Goal: Information Seeking & Learning: Compare options

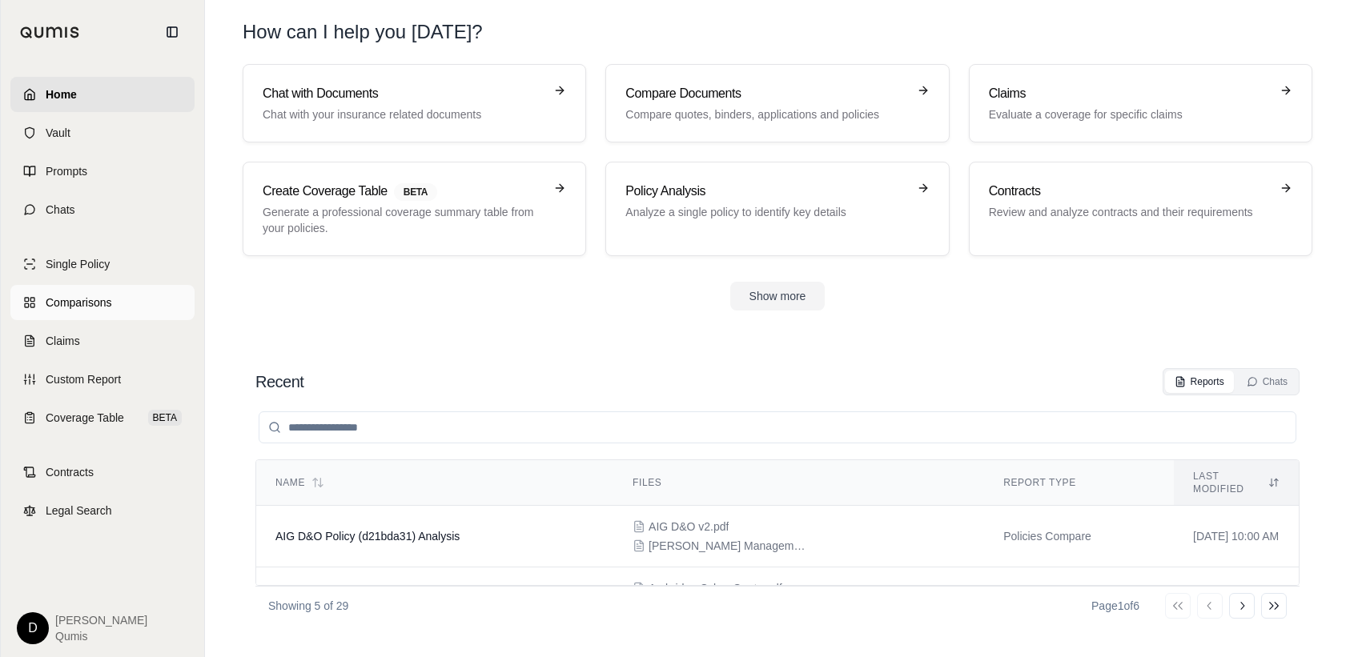
click at [77, 302] on span "Comparisons" at bounding box center [79, 303] width 66 height 16
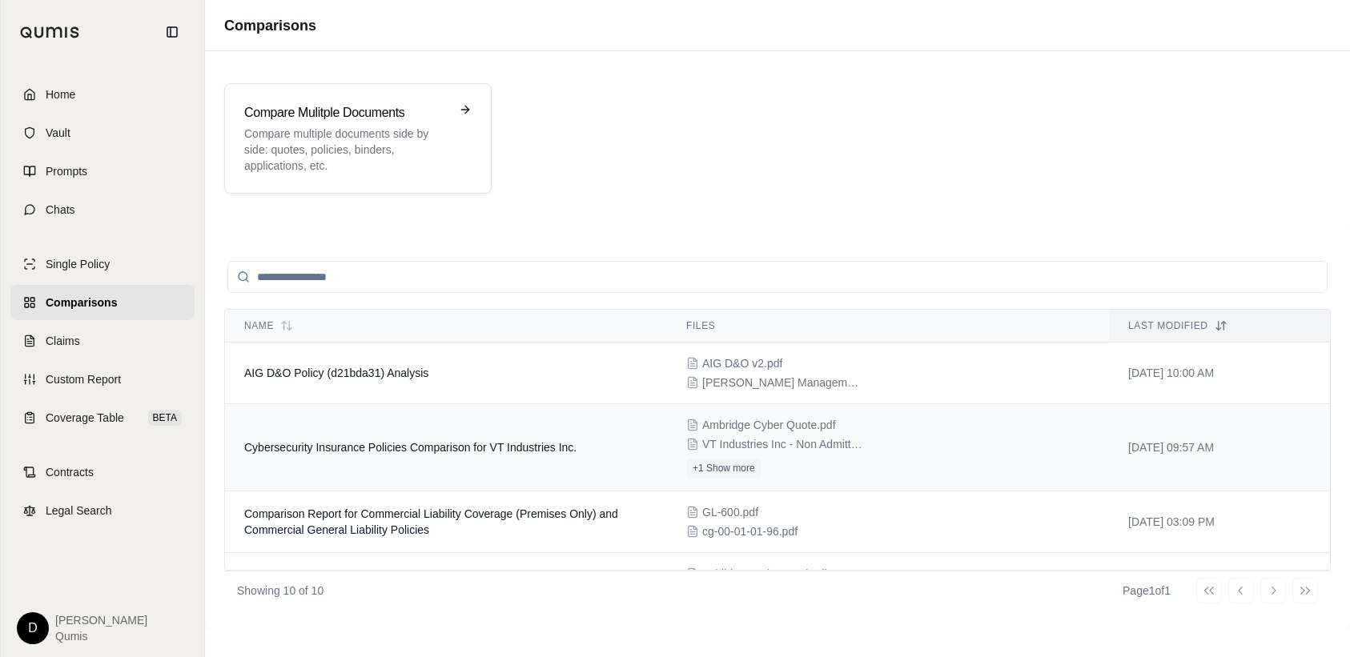
click at [431, 457] on td "Cybersecurity Insurance Policies Comparison for VT Industries Inc." at bounding box center [446, 447] width 442 height 87
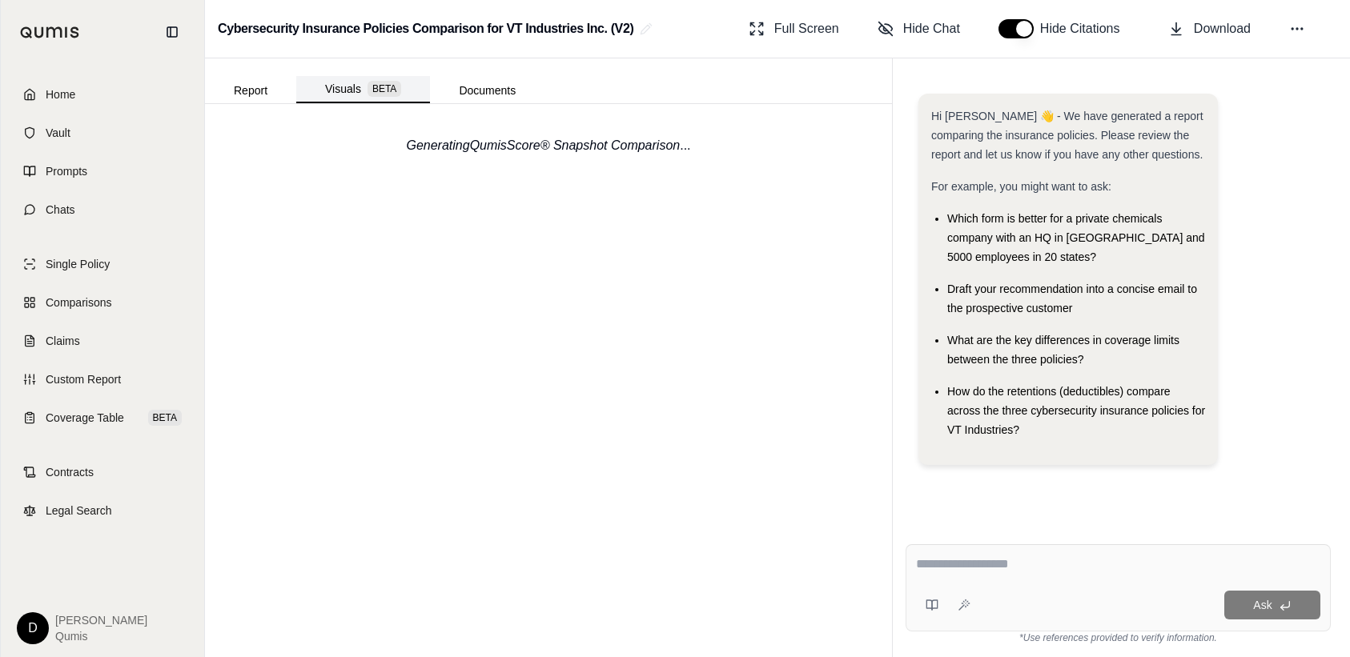
click at [357, 90] on button "Visuals BETA" at bounding box center [363, 89] width 134 height 27
click at [245, 84] on button "Report" at bounding box center [250, 91] width 91 height 26
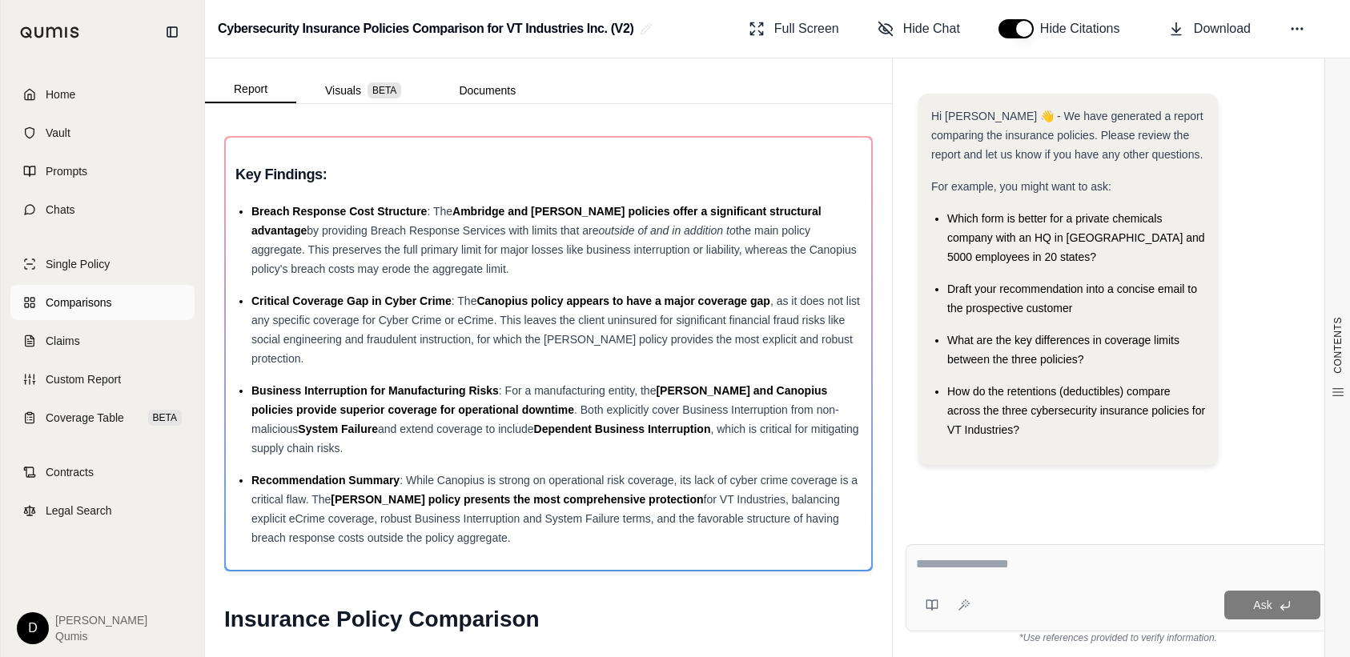
click at [64, 297] on span "Comparisons" at bounding box center [79, 303] width 66 height 16
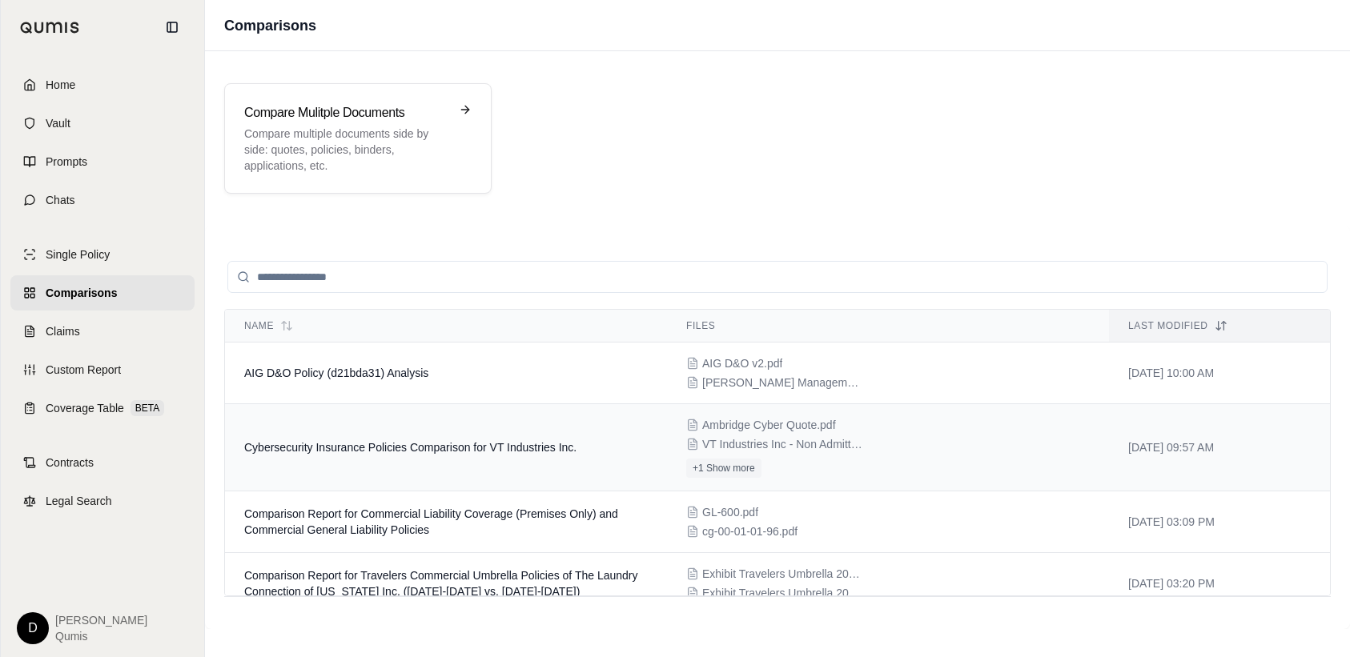
click at [474, 455] on td "Cybersecurity Insurance Policies Comparison for VT Industries Inc." at bounding box center [446, 447] width 442 height 87
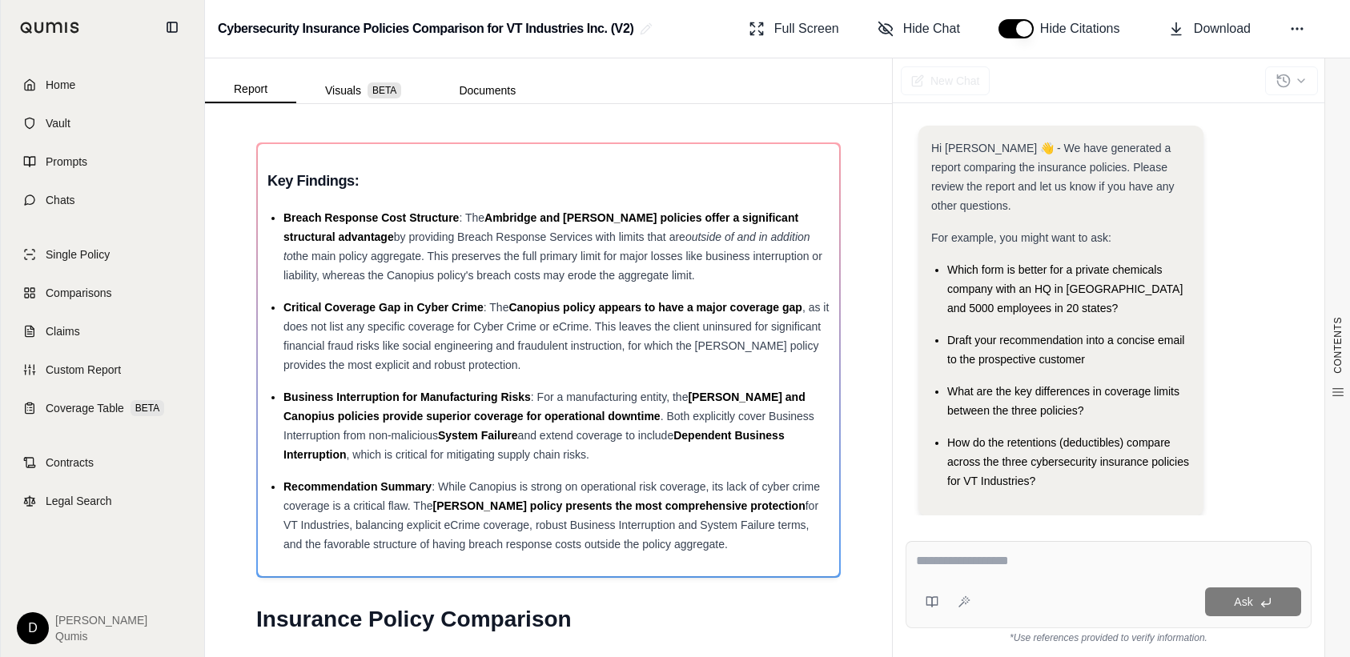
scroll to position [6, 0]
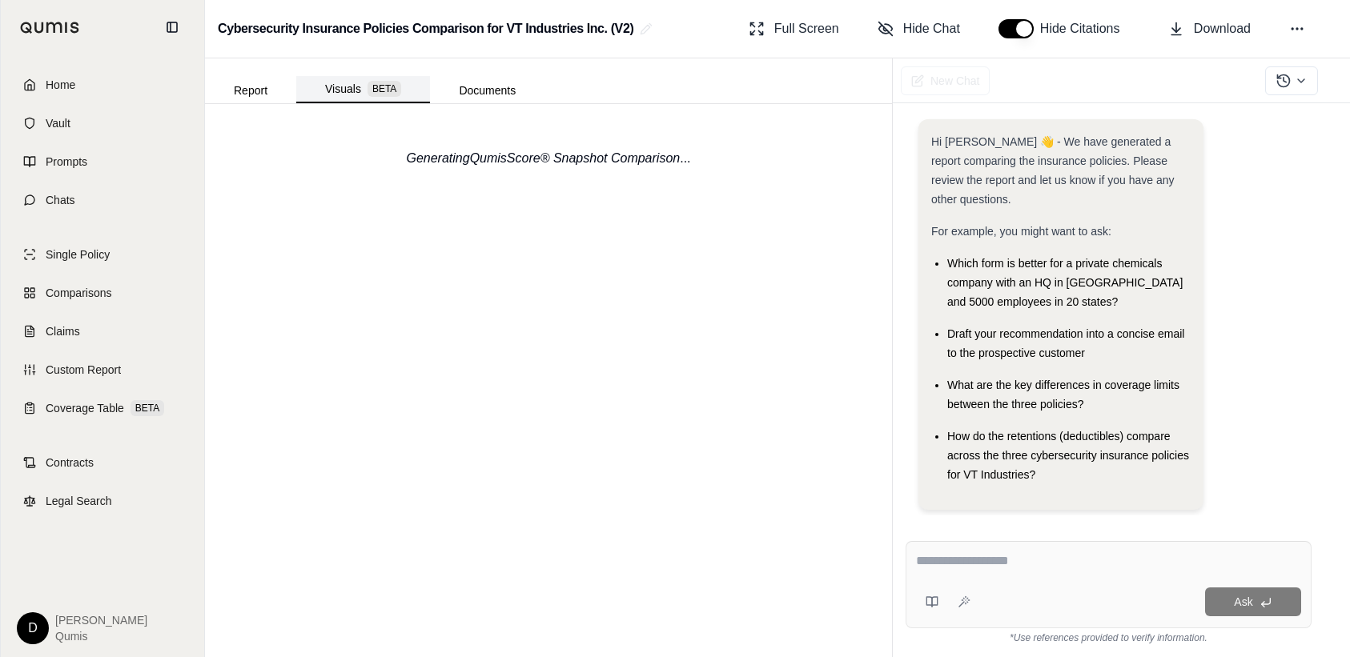
click at [371, 81] on button "Visuals BETA" at bounding box center [363, 89] width 134 height 27
click at [485, 97] on button "Documents" at bounding box center [487, 91] width 114 height 26
click at [334, 80] on button "Visuals BETA" at bounding box center [363, 89] width 134 height 27
click at [460, 149] on div "Generating QumisScore® Snapshot Comparison ..." at bounding box center [548, 158] width 284 height 19
click at [78, 410] on span "Coverage Table" at bounding box center [85, 408] width 78 height 16
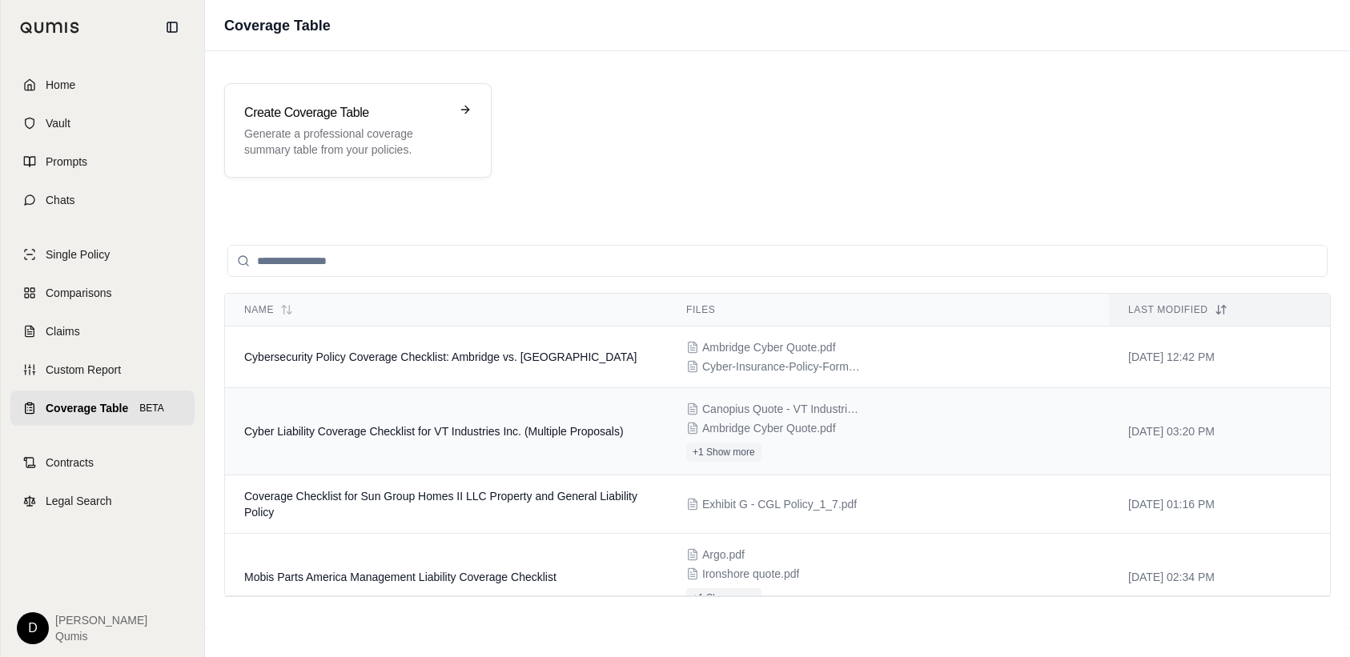
click at [469, 443] on td "Cyber Liability Coverage Checklist for VT Industries Inc. (Multiple Proposals)" at bounding box center [446, 431] width 442 height 87
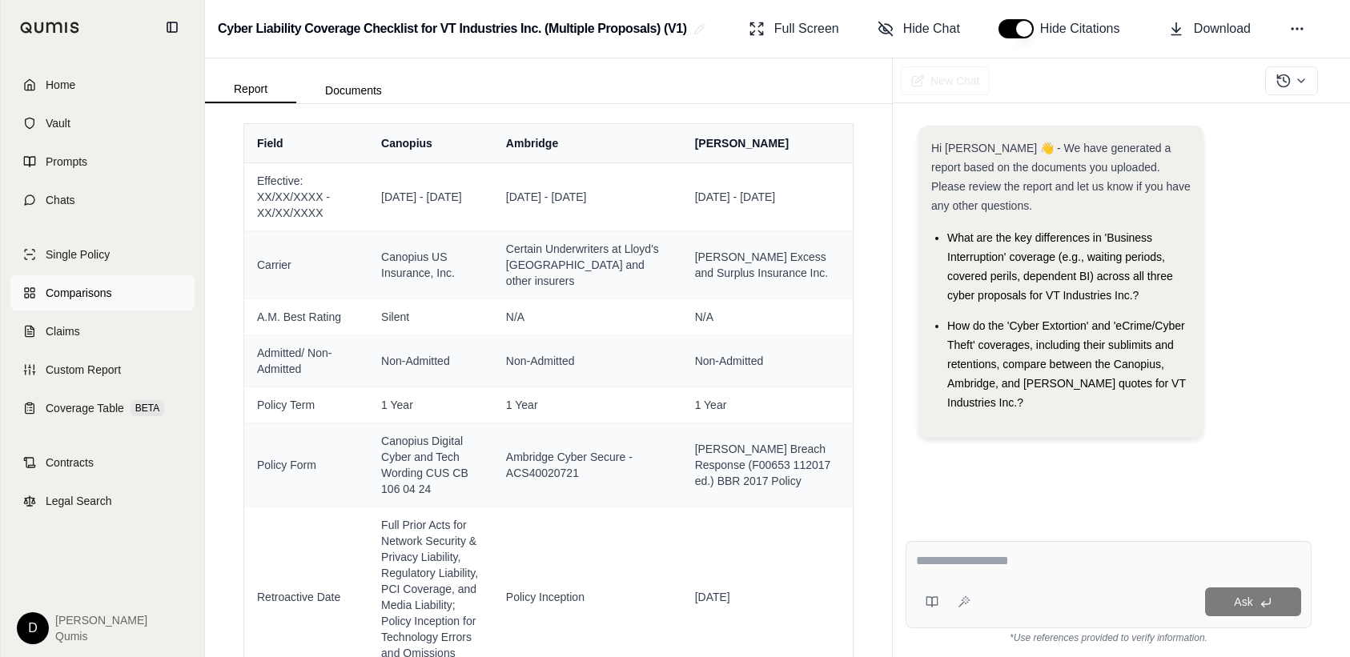
click at [79, 302] on link "Comparisons" at bounding box center [102, 292] width 184 height 35
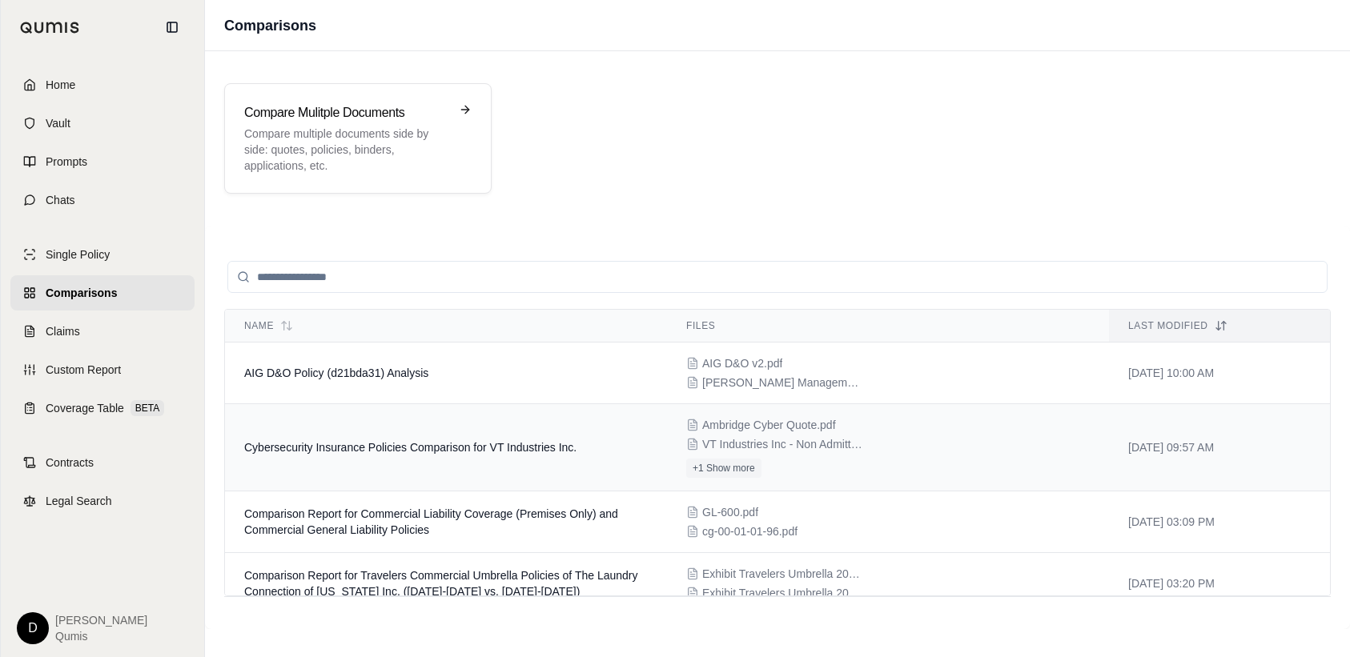
click at [439, 449] on span "Cybersecurity Insurance Policies Comparison for VT Industries Inc." at bounding box center [410, 447] width 332 height 13
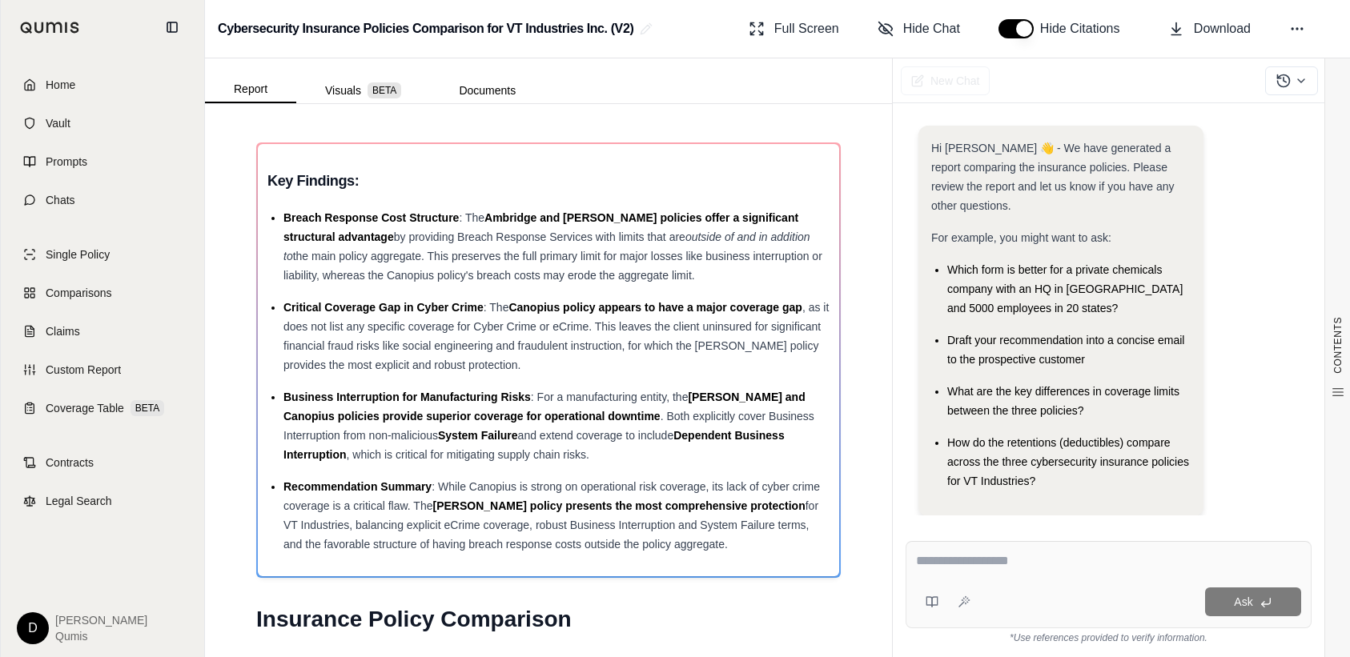
scroll to position [6, 0]
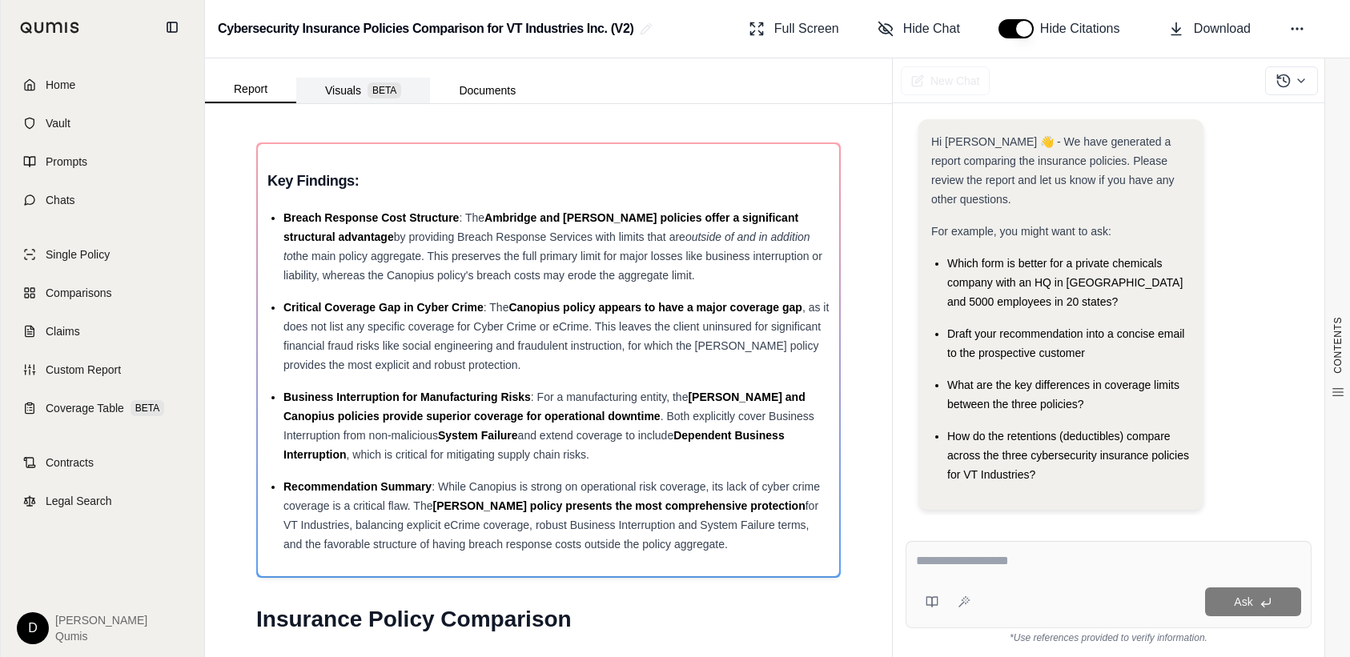
click at [375, 86] on span "BETA" at bounding box center [384, 90] width 34 height 16
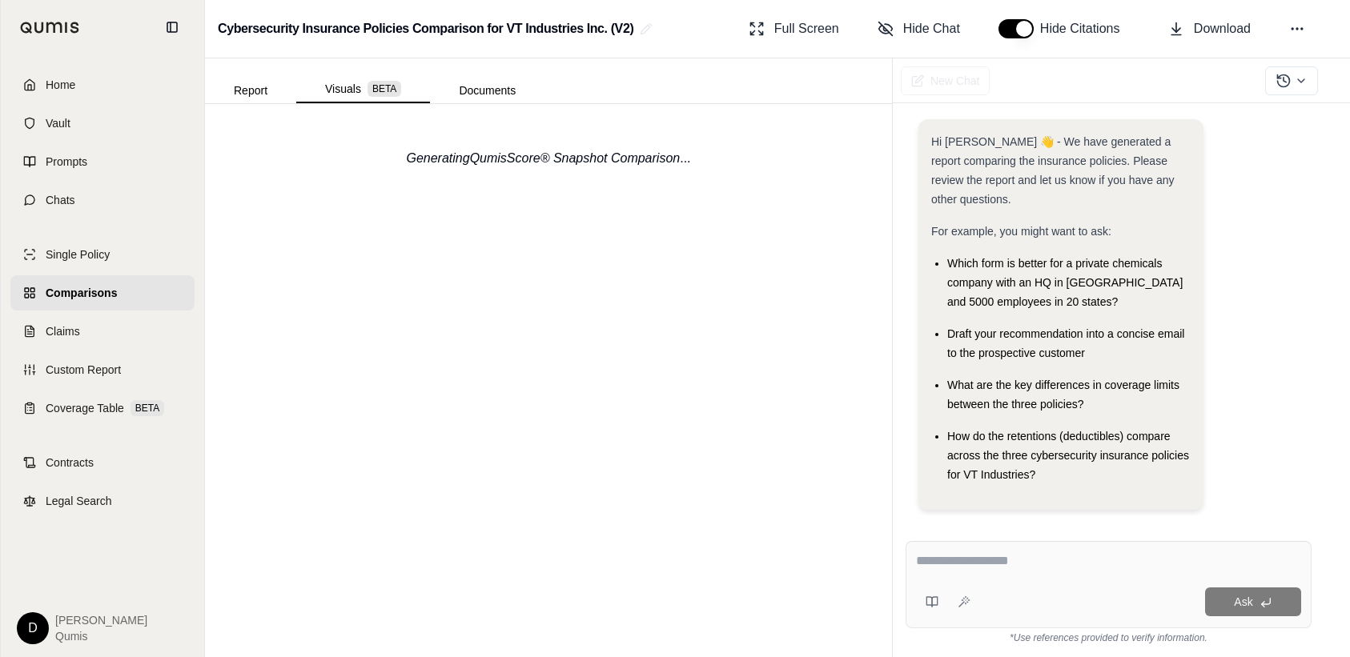
click at [487, 146] on div "Generating QumisScore® Snapshot Comparison ..." at bounding box center [548, 158] width 610 height 70
click at [353, 98] on button "Visuals BETA" at bounding box center [363, 89] width 134 height 27
click at [234, 94] on button "Report" at bounding box center [250, 91] width 91 height 26
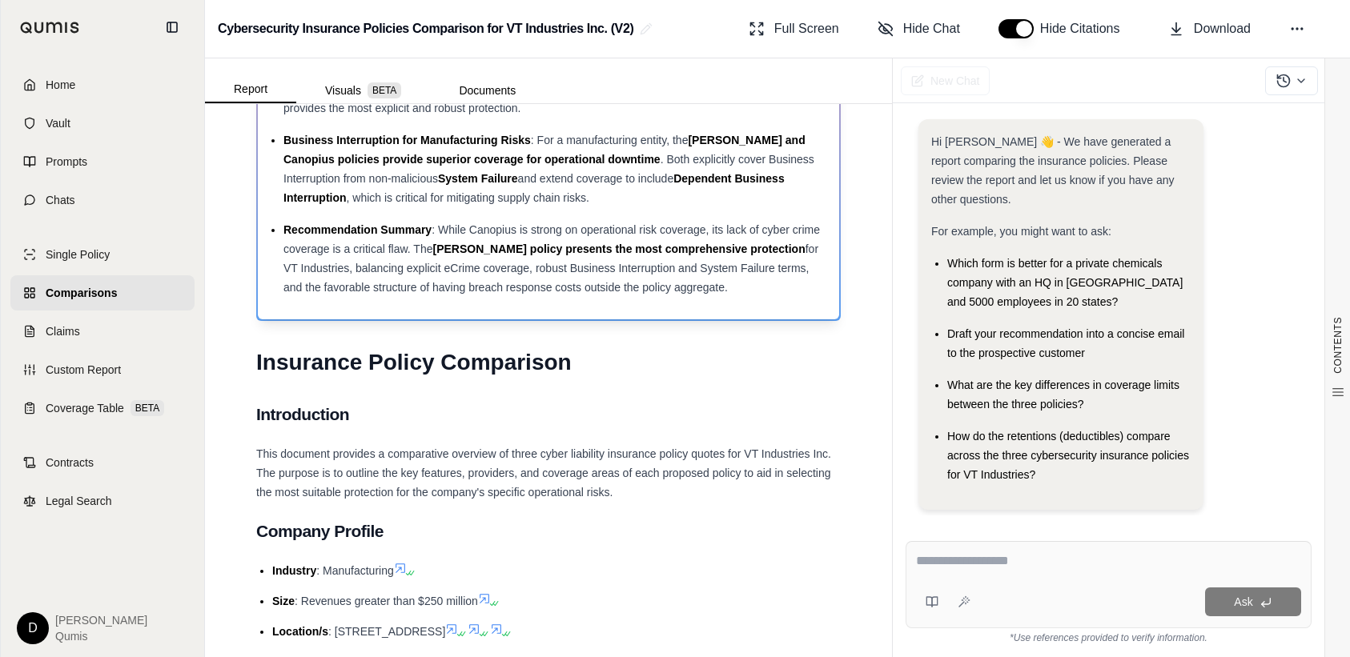
scroll to position [0, 0]
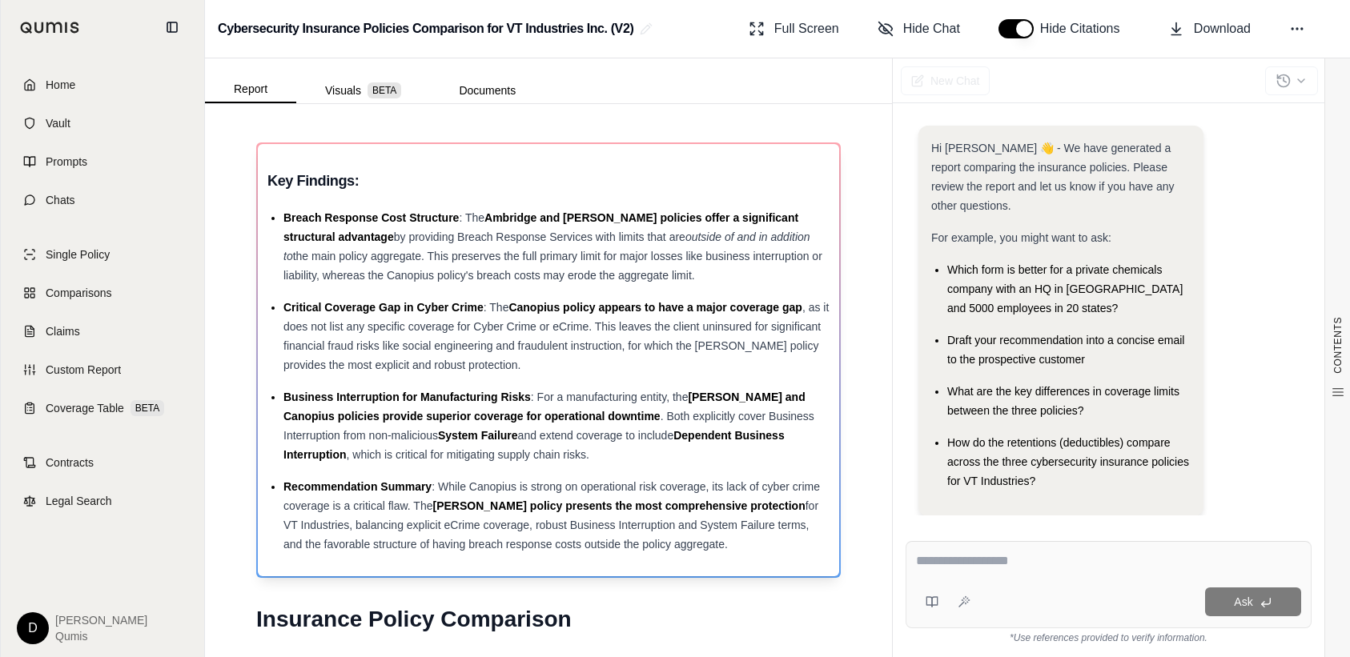
scroll to position [6, 0]
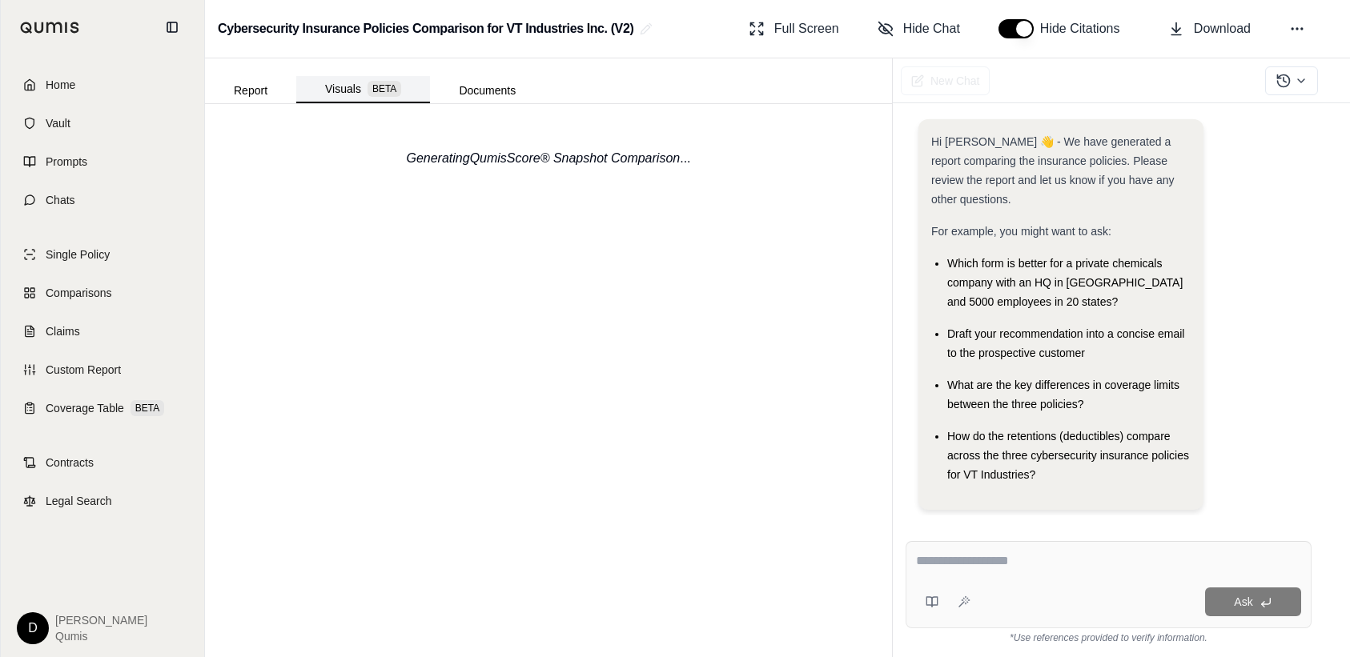
click at [352, 98] on button "Visuals BETA" at bounding box center [363, 89] width 134 height 27
click at [107, 296] on span "Comparisons" at bounding box center [81, 293] width 71 height 16
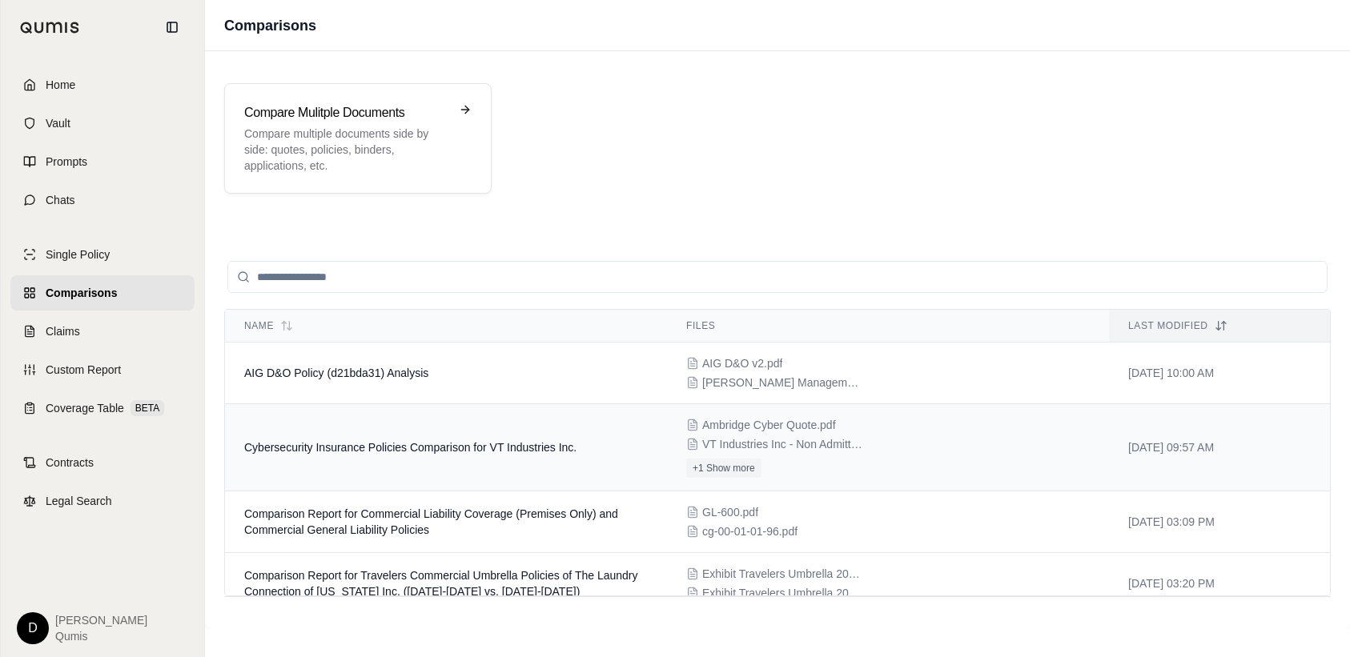
click at [759, 449] on span "VT Industries Inc - Non Admitted - New Business - Quote_Redacted.pdf" at bounding box center [782, 444] width 160 height 16
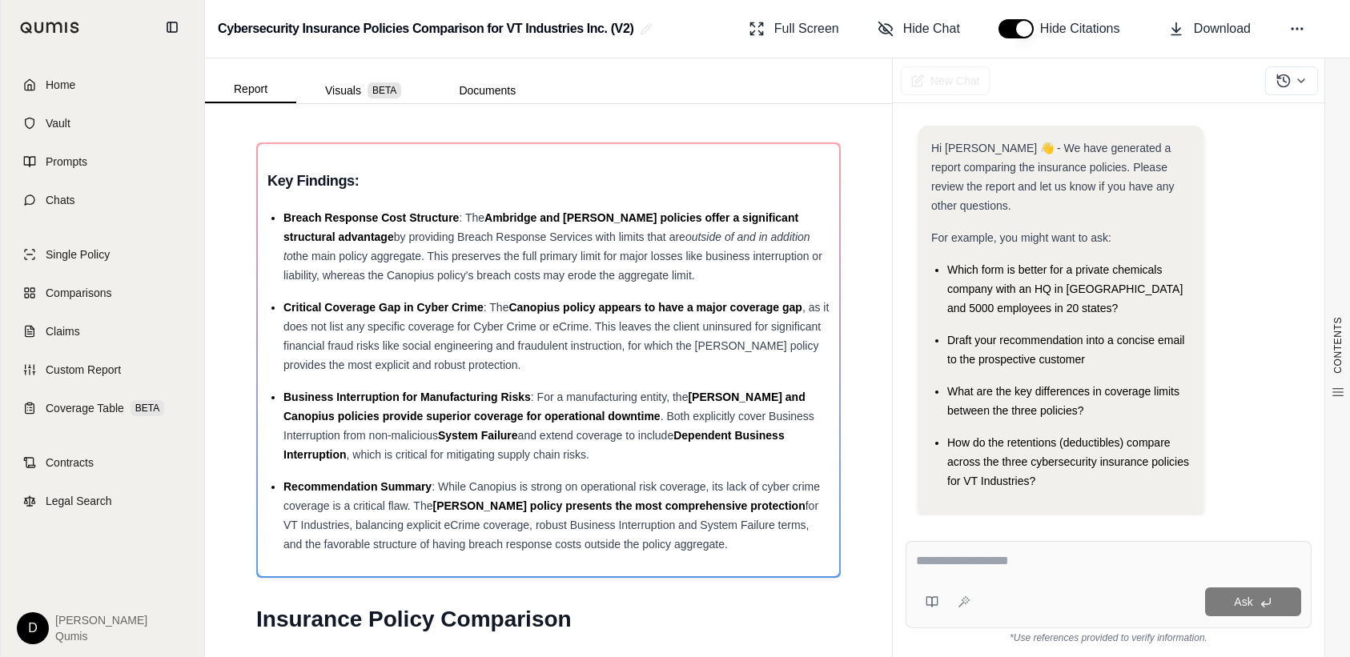
scroll to position [6, 0]
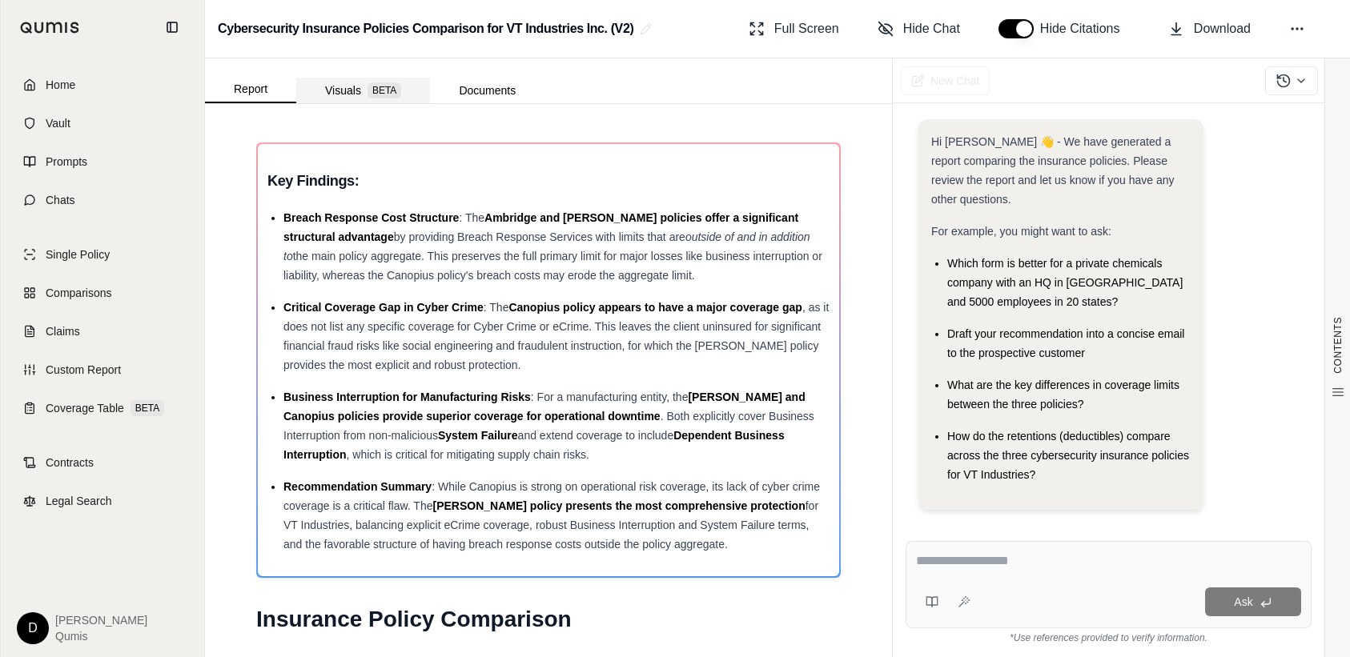
click at [354, 91] on button "Visuals BETA" at bounding box center [363, 91] width 134 height 26
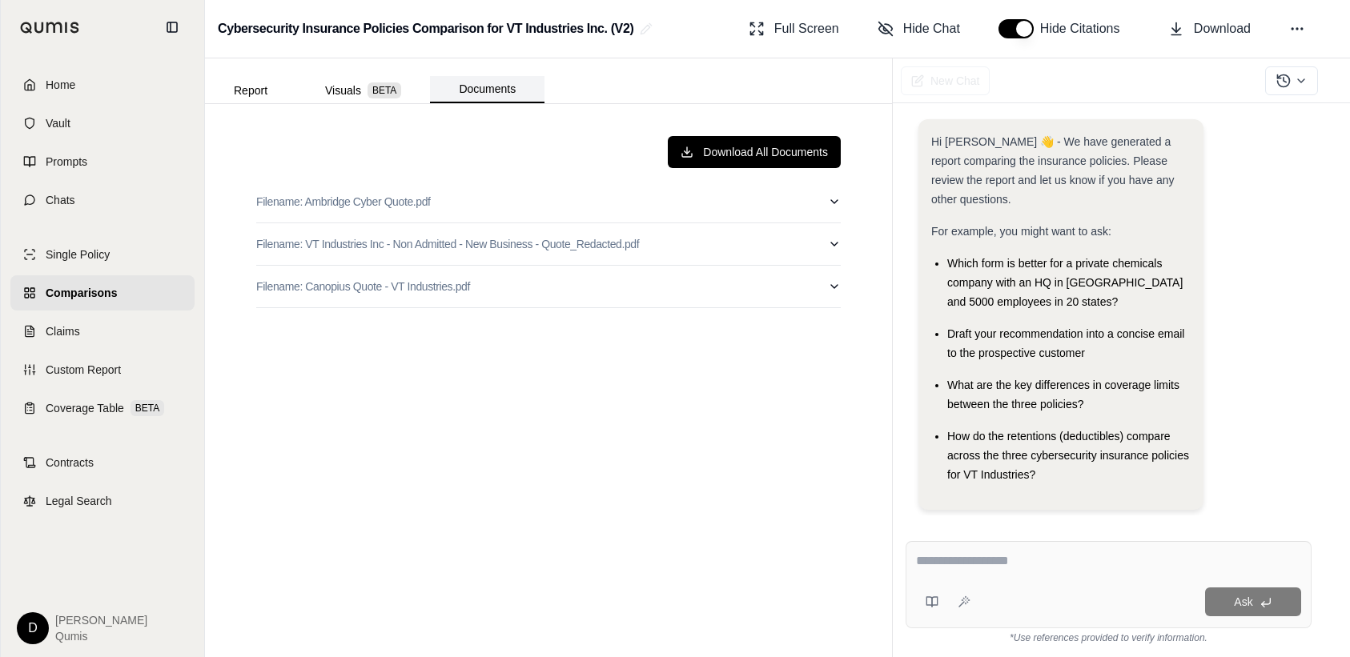
click at [504, 90] on button "Documents" at bounding box center [487, 89] width 114 height 27
click at [259, 86] on button "Report" at bounding box center [250, 91] width 91 height 26
